Goal: Task Accomplishment & Management: Complete application form

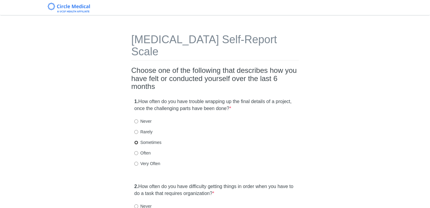
click at [136, 140] on input "Sometimes" at bounding box center [136, 142] width 4 height 4
radio input "true"
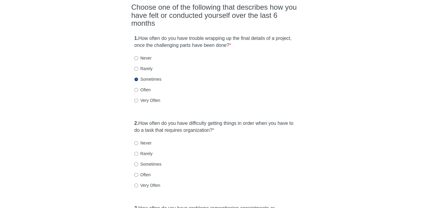
scroll to position [64, 0]
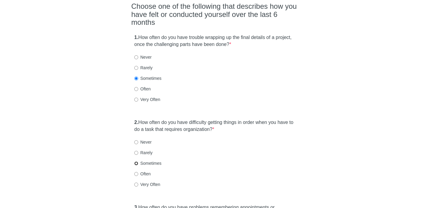
click at [136, 161] on input "Sometimes" at bounding box center [136, 163] width 4 height 4
radio input "true"
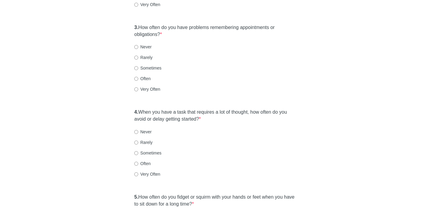
scroll to position [246, 0]
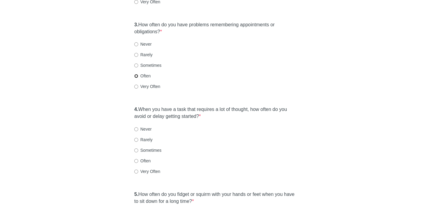
click at [136, 74] on input "Often" at bounding box center [136, 76] width 4 height 4
radio input "true"
click at [137, 159] on input "Often" at bounding box center [136, 161] width 4 height 4
radio input "true"
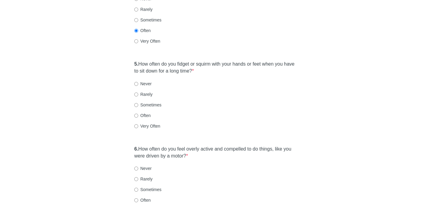
scroll to position [392, 0]
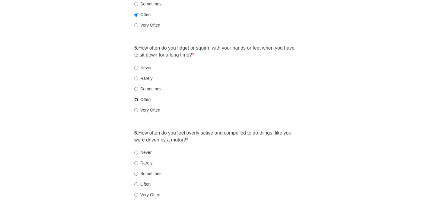
click at [135, 97] on input "Often" at bounding box center [136, 99] width 4 height 4
radio input "true"
click at [136, 182] on input "Often" at bounding box center [136, 184] width 4 height 4
radio input "true"
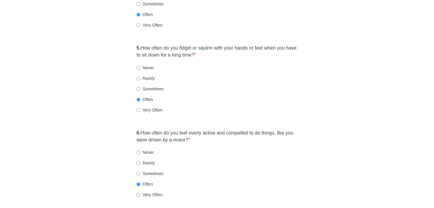
scroll to position [0, 0]
